Goal: Check status: Check status

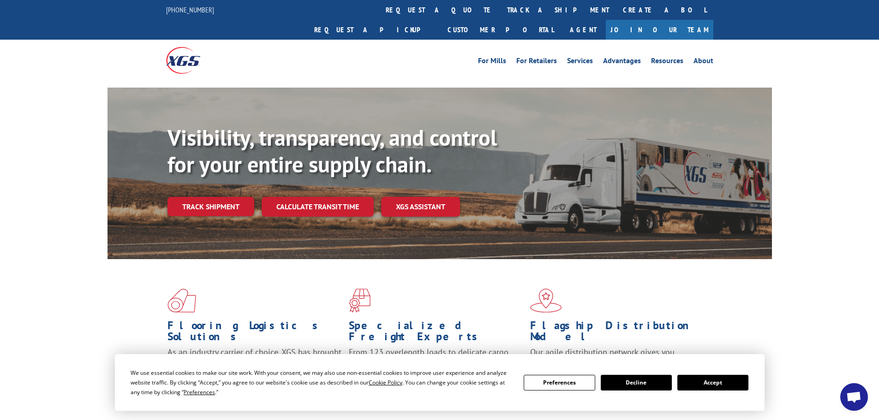
click at [713, 382] on button "Accept" at bounding box center [712, 383] width 71 height 16
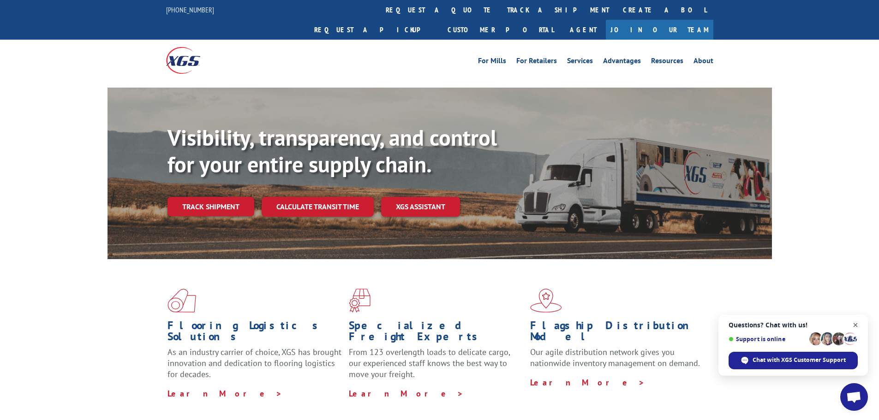
click at [857, 323] on span "Open chat" at bounding box center [856, 326] width 12 height 12
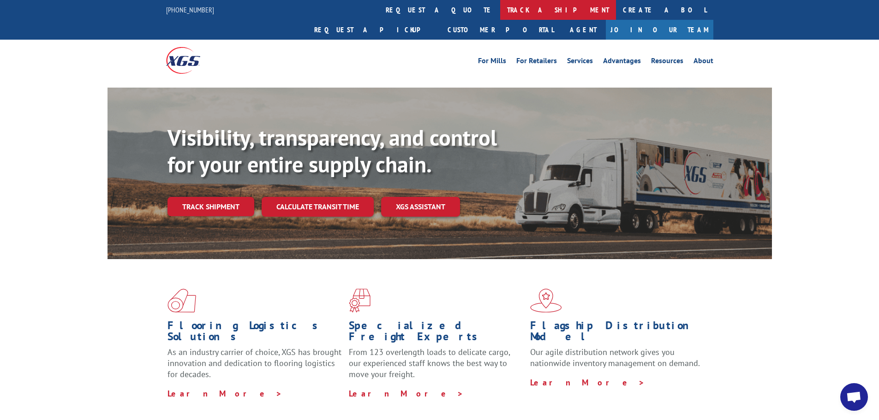
click at [500, 4] on link "track a shipment" at bounding box center [558, 10] width 116 height 20
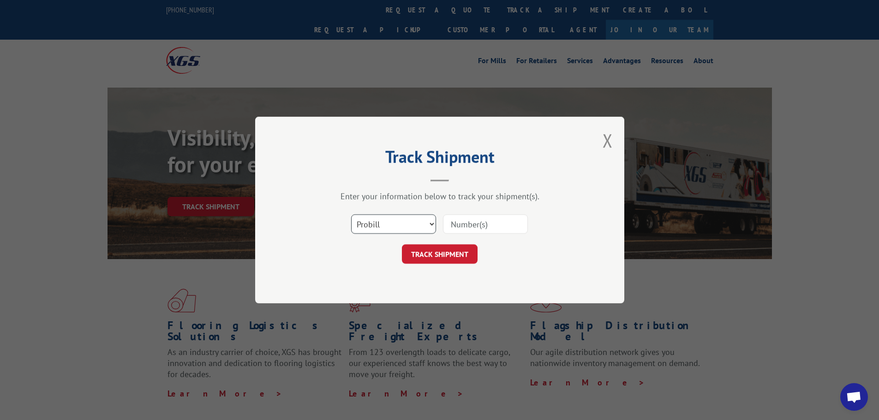
click at [396, 218] on select "Select category... Probill BOL PO" at bounding box center [393, 224] width 85 height 19
select select "po"
click at [351, 215] on select "Select category... Probill BOL PO" at bounding box center [393, 224] width 85 height 19
paste input "61508775"
type input "61508775"
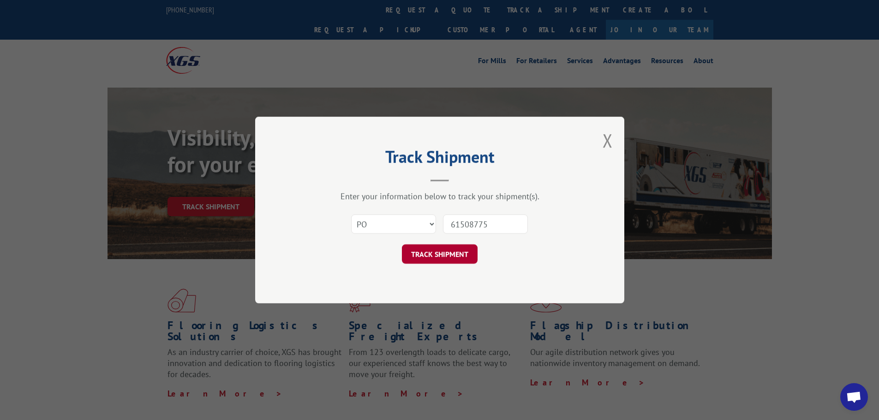
click at [448, 253] on button "TRACK SHIPMENT" at bounding box center [440, 254] width 76 height 19
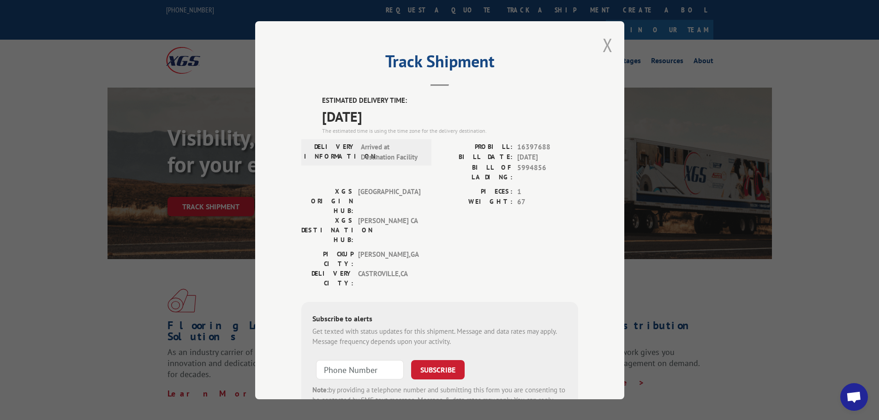
click at [604, 54] on button "Close modal" at bounding box center [608, 45] width 10 height 24
